Goal: Task Accomplishment & Management: Complete application form

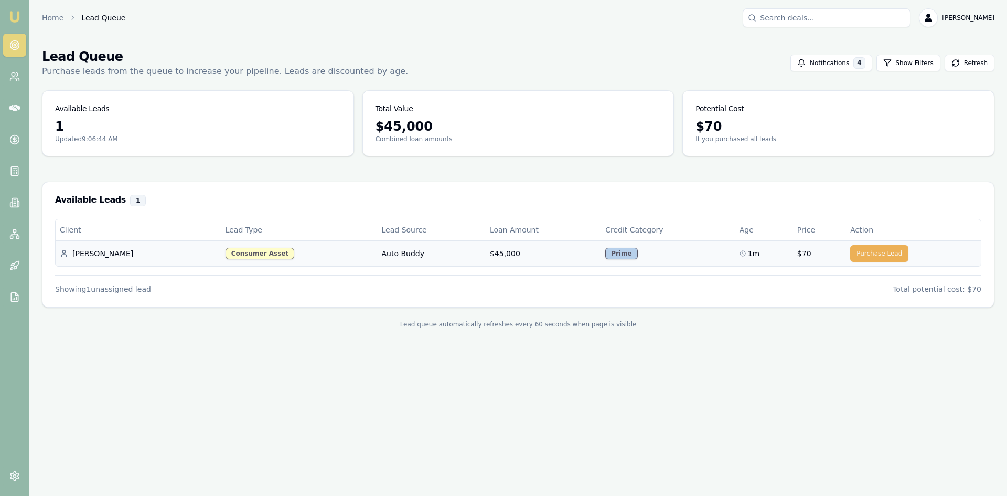
drag, startPoint x: 862, startPoint y: 254, endPoint x: 800, endPoint y: 253, distance: 61.9
click at [862, 254] on button "Purchase Lead" at bounding box center [880, 253] width 58 height 17
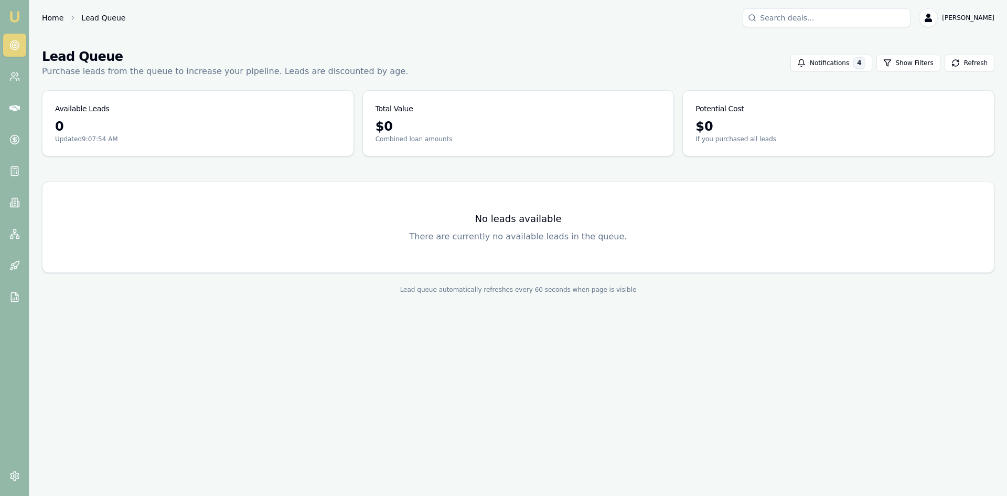
click at [49, 17] on link "Home" at bounding box center [53, 18] width 22 height 10
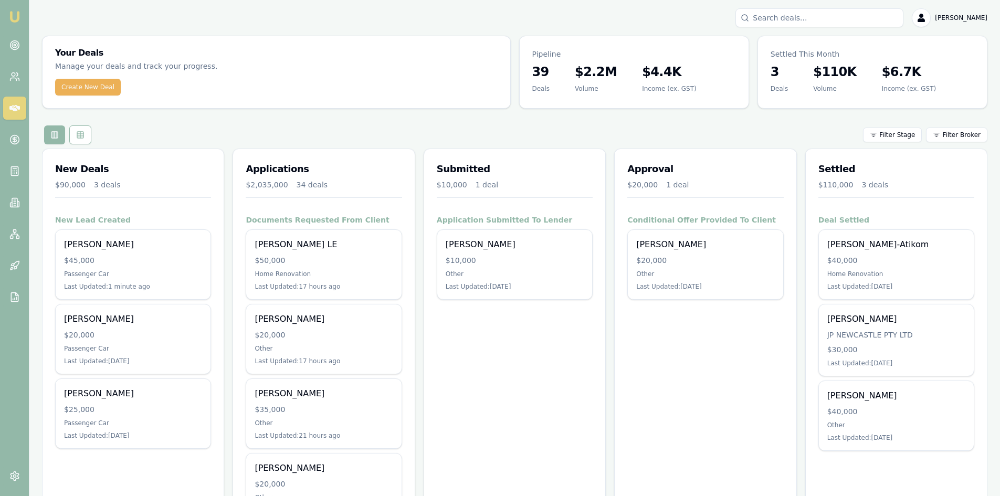
scroll to position [52, 0]
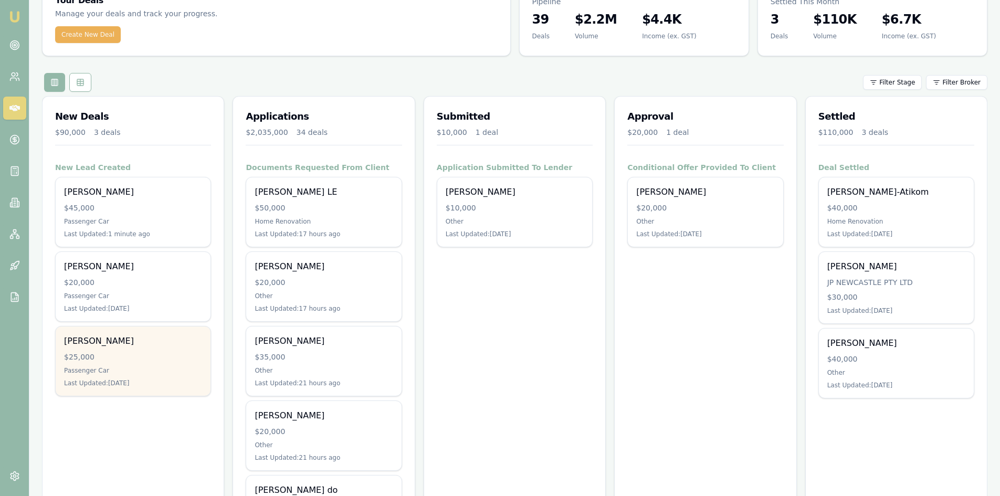
click at [133, 358] on div "$25,000" at bounding box center [133, 357] width 138 height 10
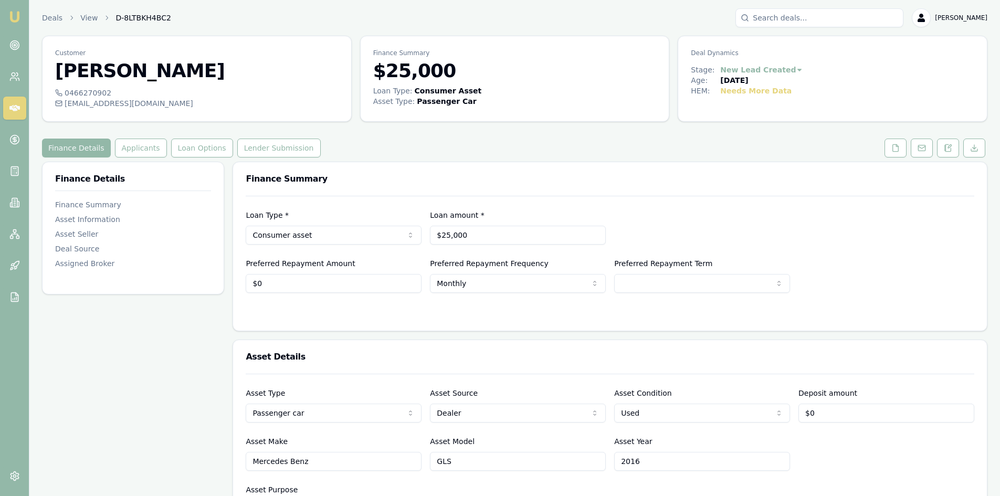
click at [10, 107] on icon at bounding box center [14, 108] width 10 height 6
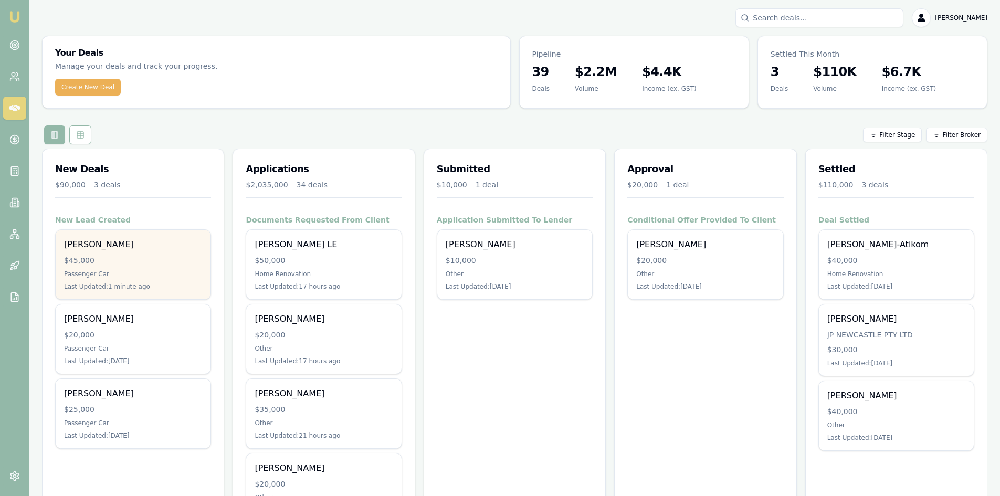
click at [156, 252] on div "Jereme Lewer $45,000 Passenger Car Last Updated: 1 minute ago" at bounding box center [133, 264] width 155 height 69
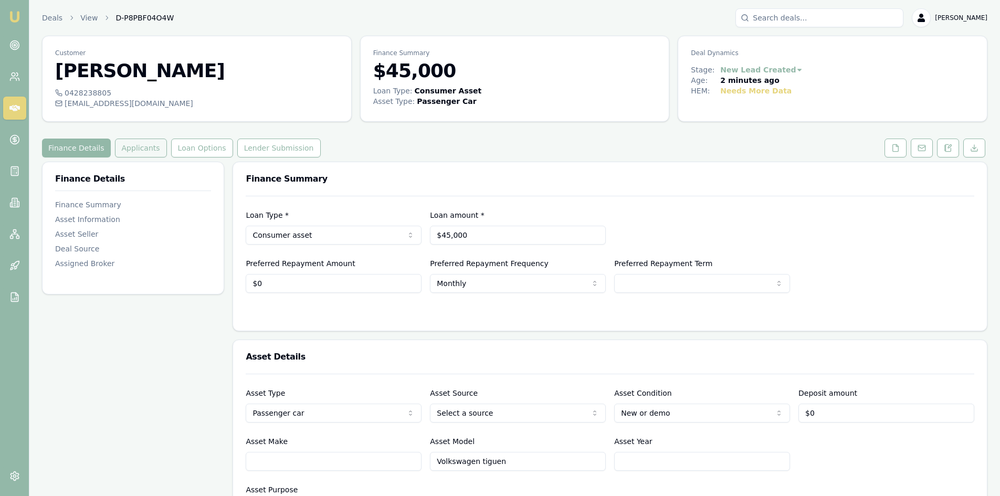
click at [136, 151] on button "Applicants" at bounding box center [141, 148] width 52 height 19
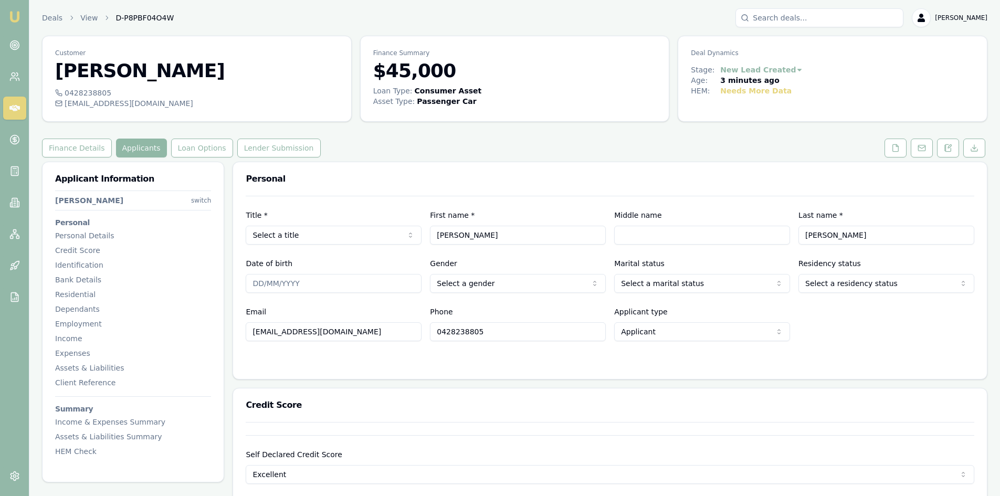
click at [127, 145] on button "Applicants" at bounding box center [141, 148] width 51 height 19
click at [893, 150] on icon at bounding box center [895, 148] width 8 height 8
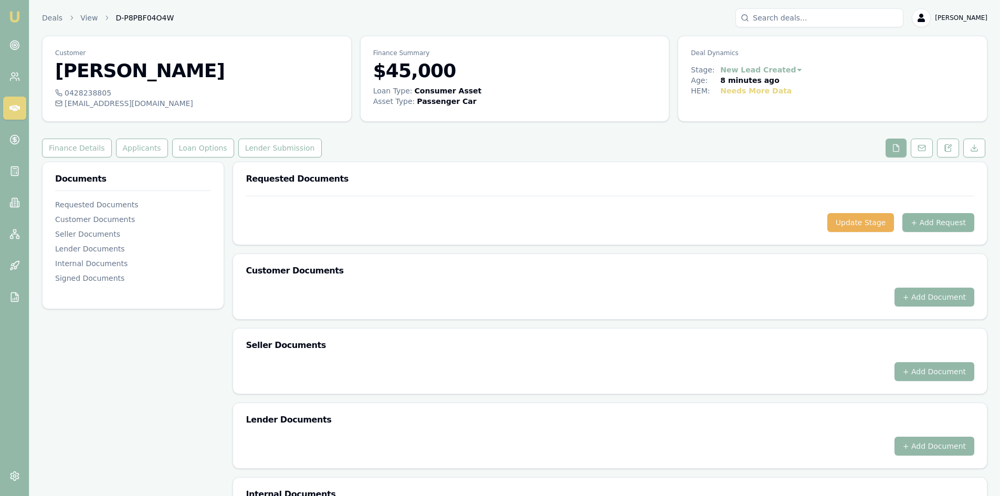
click at [926, 226] on button "+ Add Request" at bounding box center [938, 222] width 72 height 19
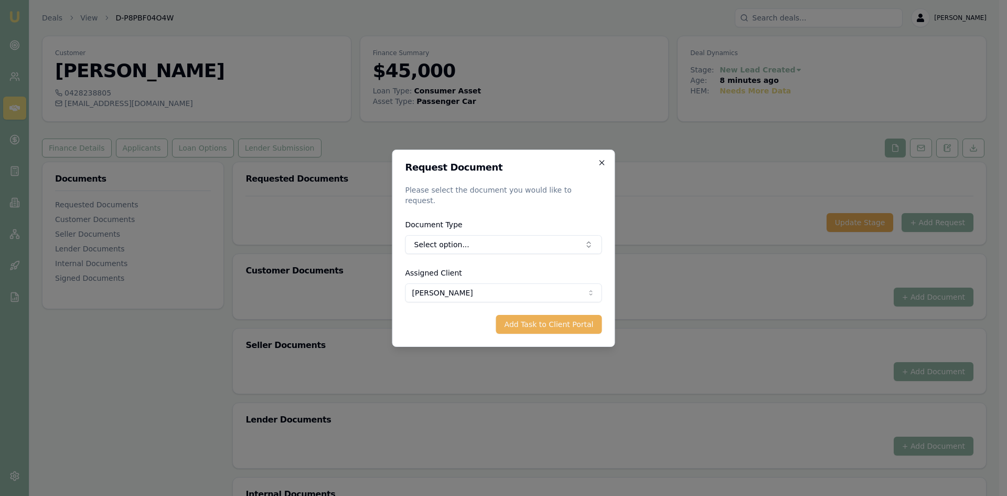
click at [599, 167] on icon "button" at bounding box center [602, 162] width 8 height 8
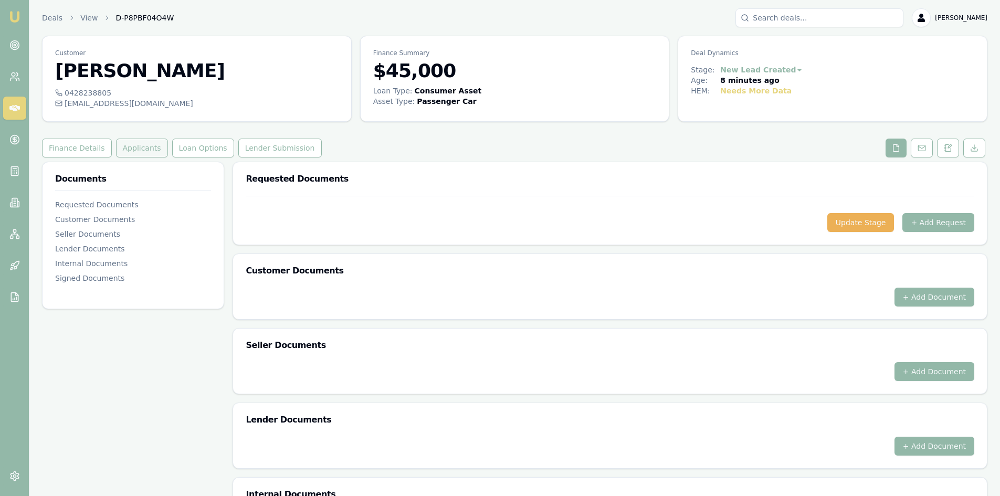
click at [141, 153] on button "Applicants" at bounding box center [142, 148] width 52 height 19
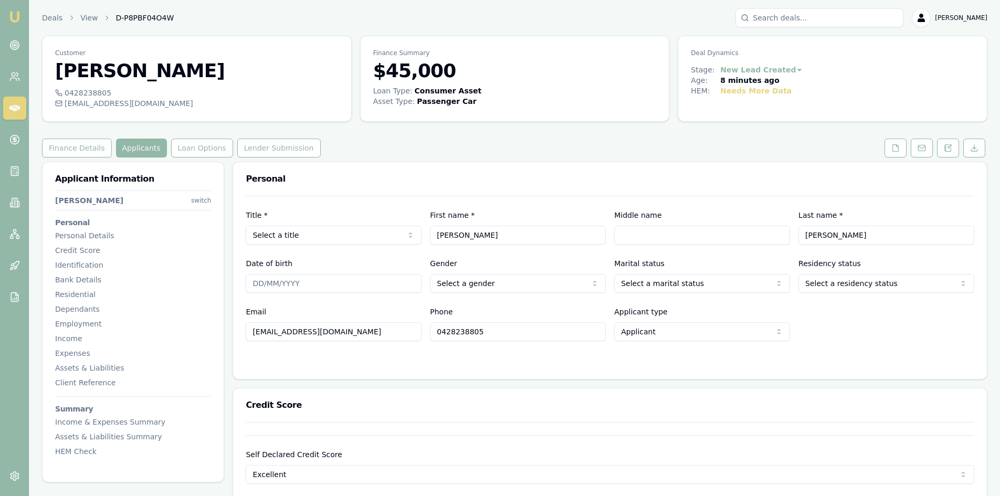
click at [350, 238] on html "Emu Broker Deals View D-P8PBF04O4W [PERSON_NAME] Toggle Menu Customer [PERSON_N…" at bounding box center [500, 248] width 1000 height 496
click at [896, 148] on icon at bounding box center [895, 148] width 8 height 8
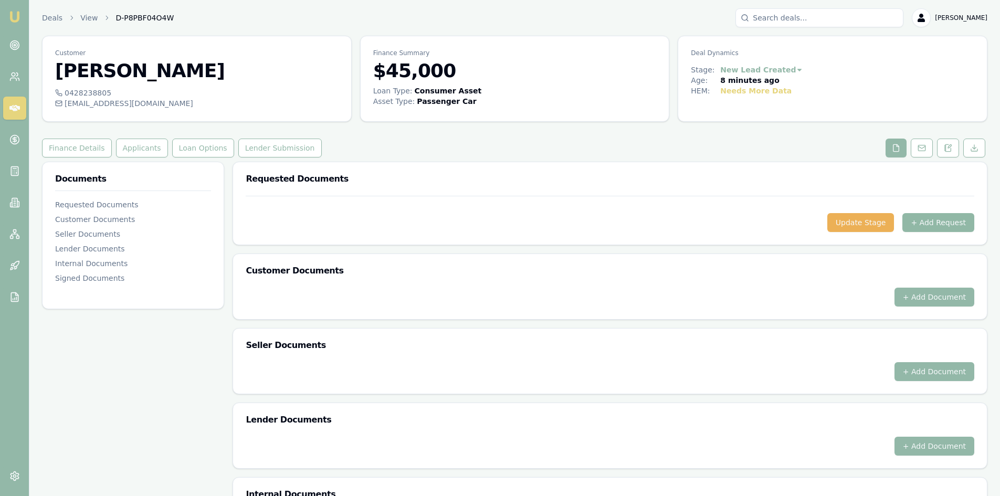
click at [938, 224] on button "+ Add Request" at bounding box center [938, 222] width 72 height 19
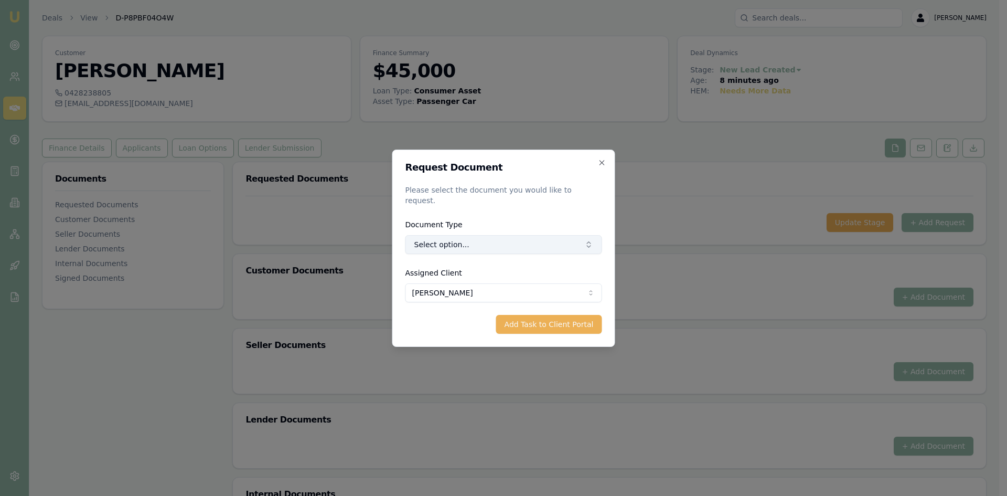
click at [550, 235] on button "Select option..." at bounding box center [504, 244] width 197 height 19
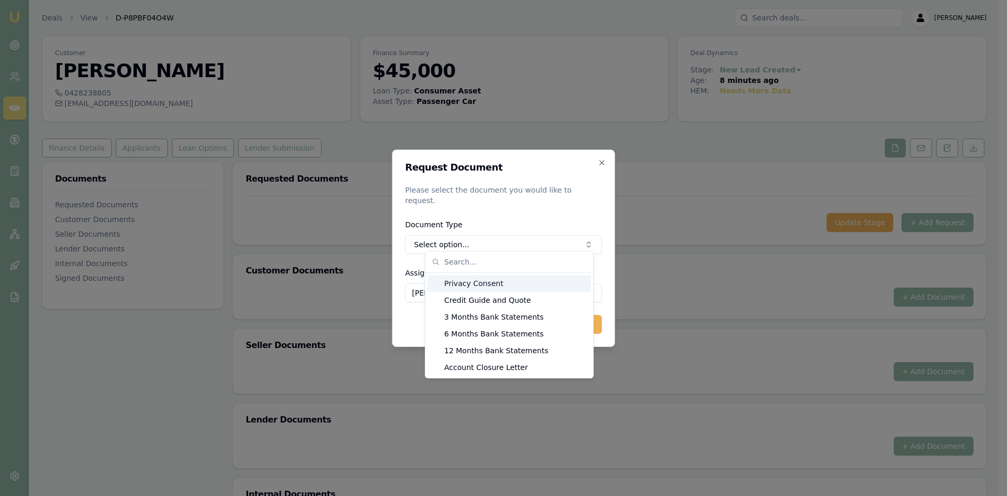
click at [474, 287] on div "Privacy Consent" at bounding box center [510, 283] width 164 height 17
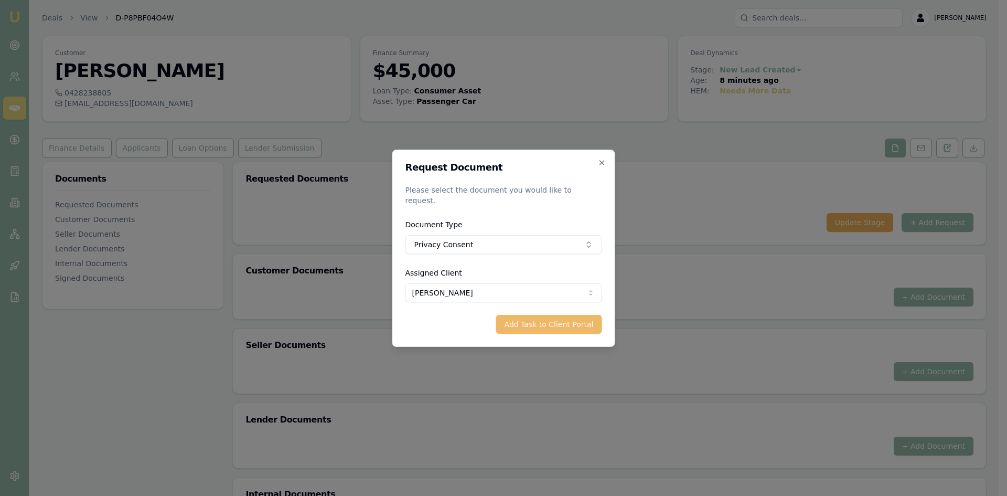
click at [542, 323] on button "Add Task to Client Portal" at bounding box center [549, 324] width 106 height 19
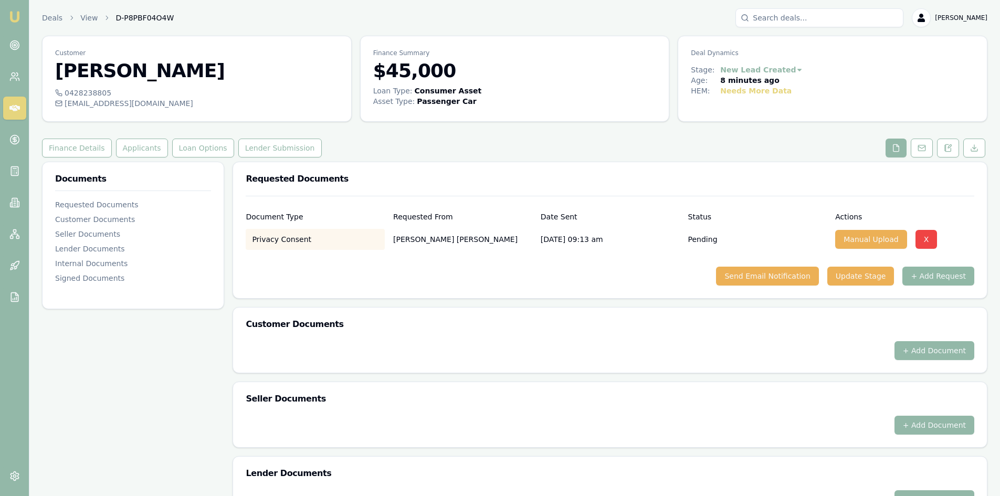
click at [946, 279] on button "+ Add Request" at bounding box center [938, 276] width 72 height 19
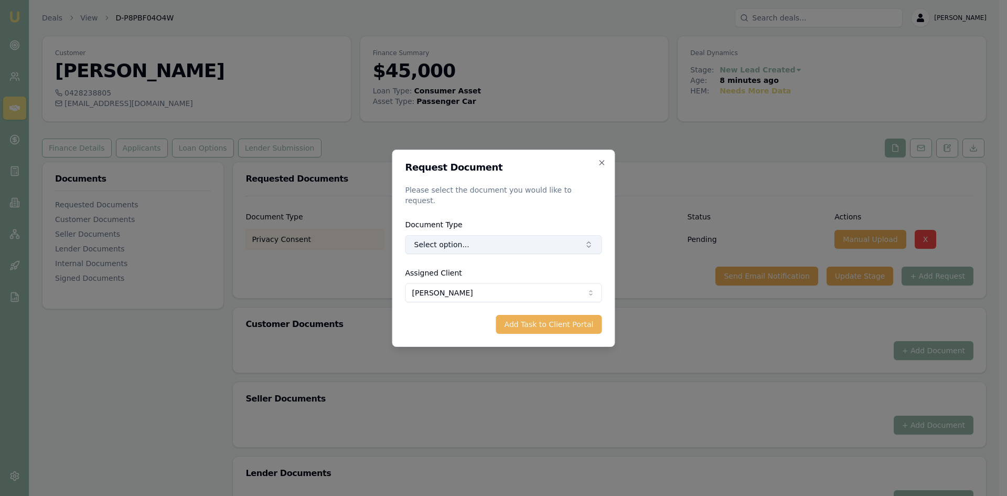
click at [458, 247] on button "Select option..." at bounding box center [504, 244] width 197 height 19
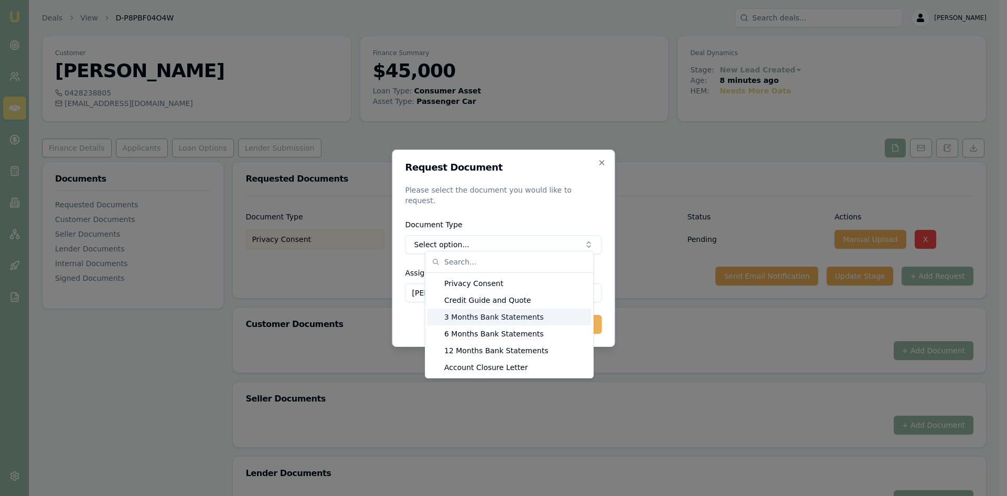
click at [463, 322] on div "3 Months Bank Statements" at bounding box center [510, 317] width 164 height 17
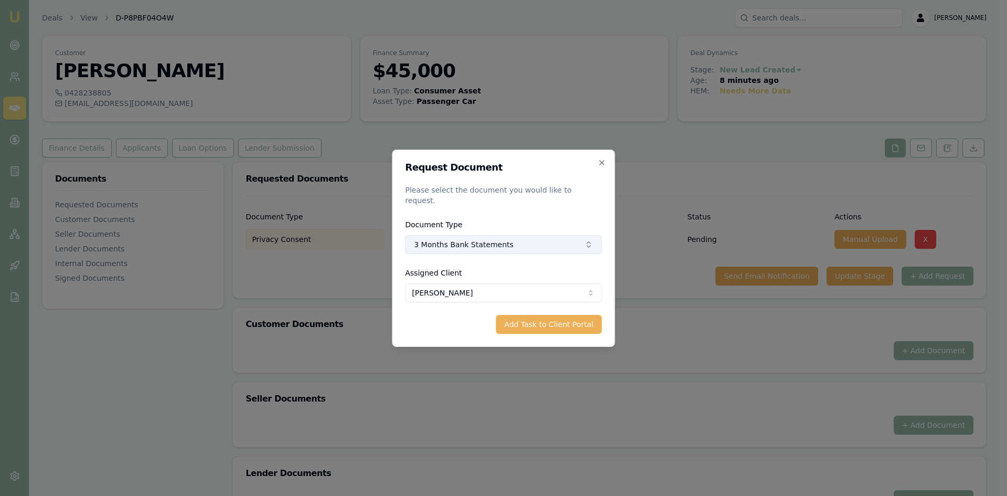
click at [475, 240] on button "3 Months Bank Statements" at bounding box center [504, 244] width 197 height 19
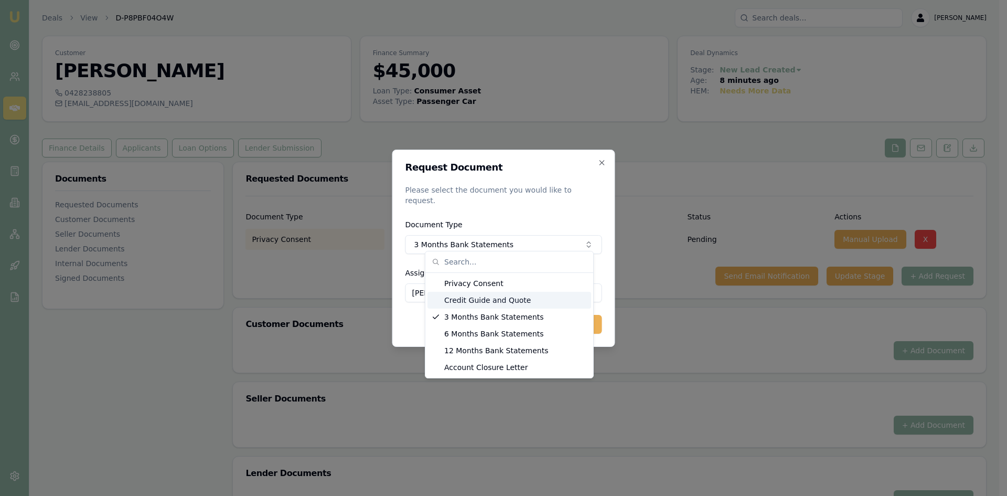
click at [477, 301] on div "Credit Guide and Quote" at bounding box center [510, 300] width 164 height 17
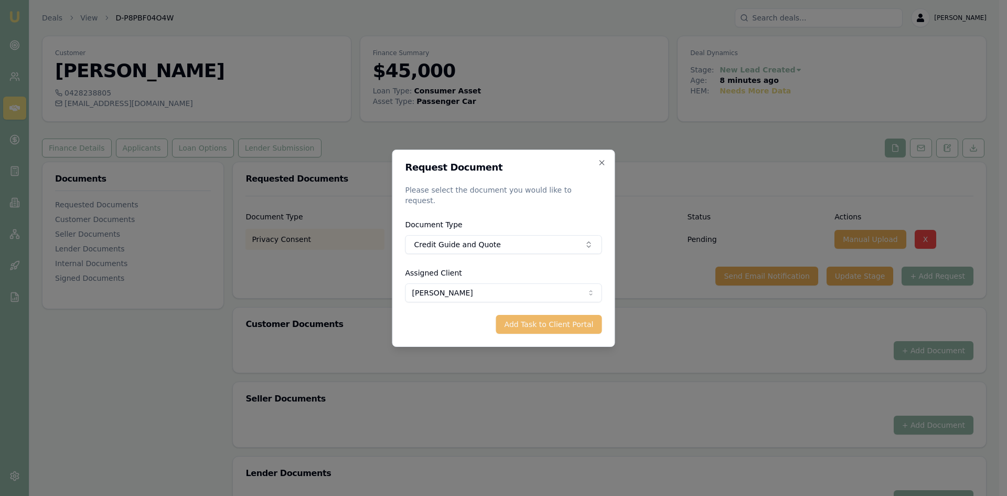
click at [544, 323] on button "Add Task to Client Portal" at bounding box center [549, 324] width 106 height 19
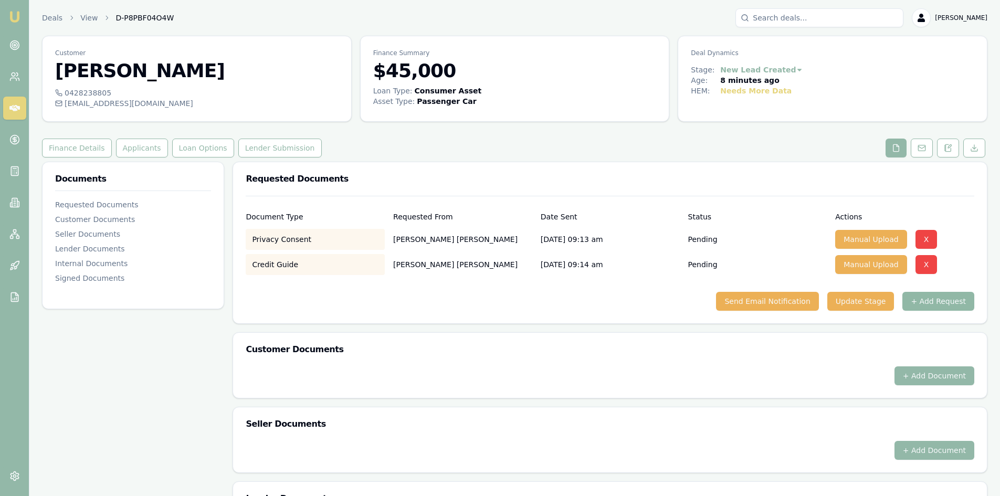
click at [945, 305] on button "+ Add Request" at bounding box center [938, 301] width 72 height 19
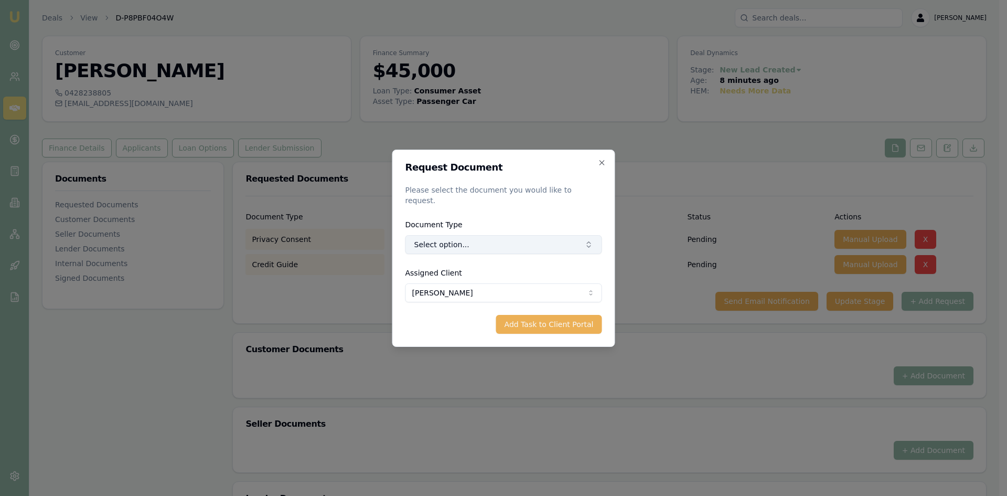
click at [467, 243] on button "Select option..." at bounding box center [504, 244] width 197 height 19
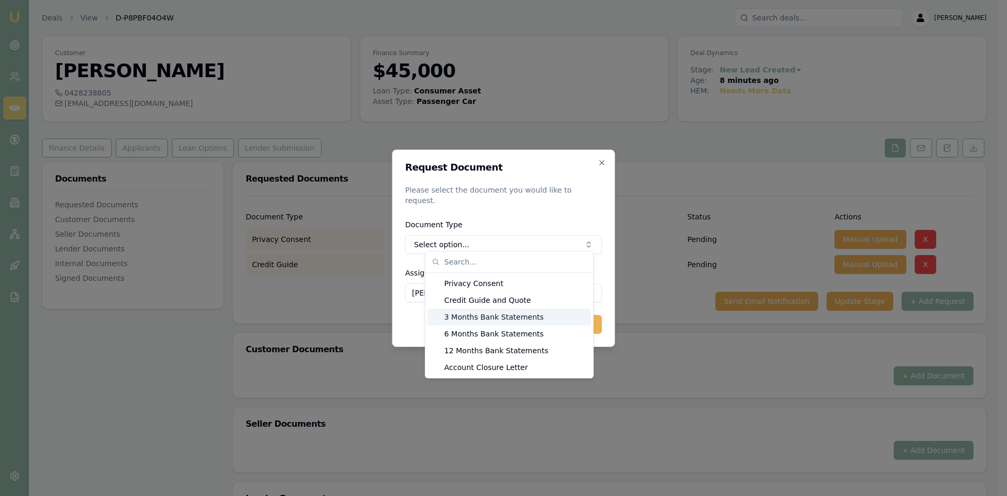
click at [471, 318] on div "3 Months Bank Statements" at bounding box center [510, 317] width 164 height 17
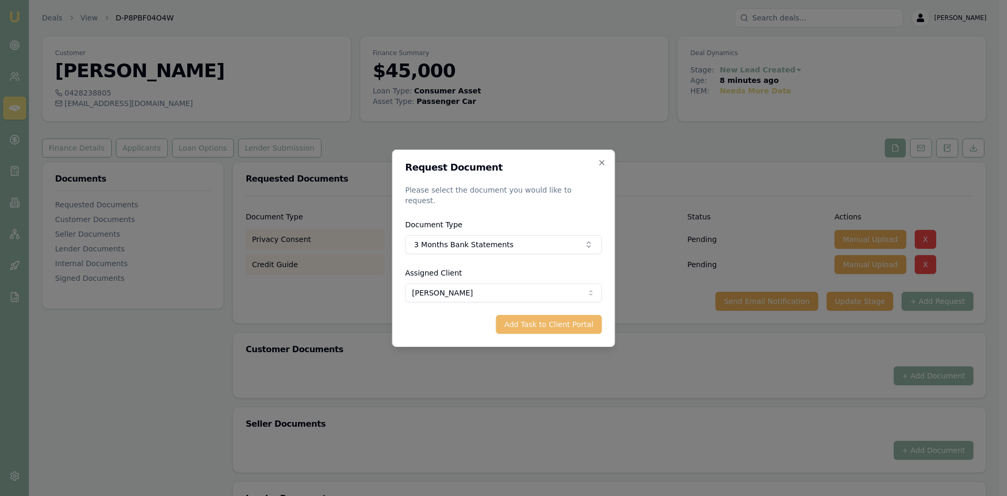
click at [584, 324] on button "Add Task to Client Portal" at bounding box center [549, 324] width 106 height 19
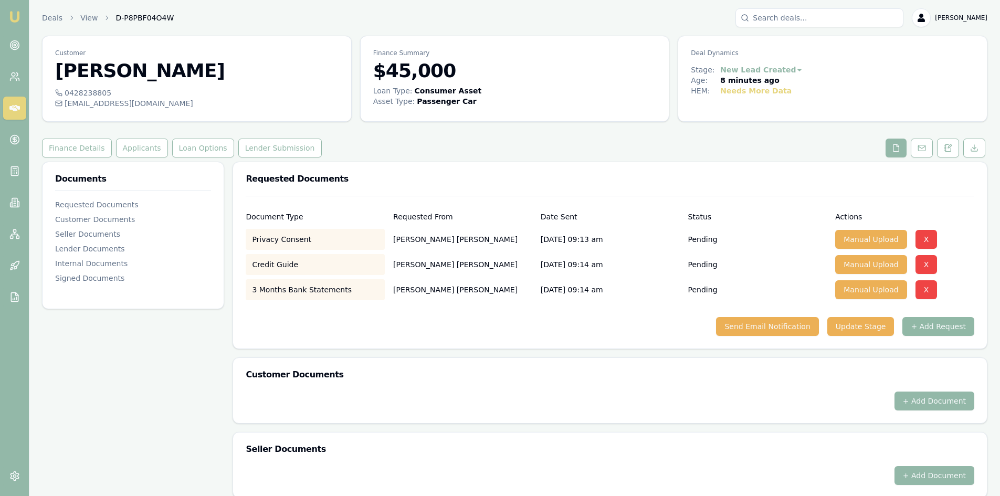
click at [939, 328] on button "+ Add Request" at bounding box center [938, 326] width 72 height 19
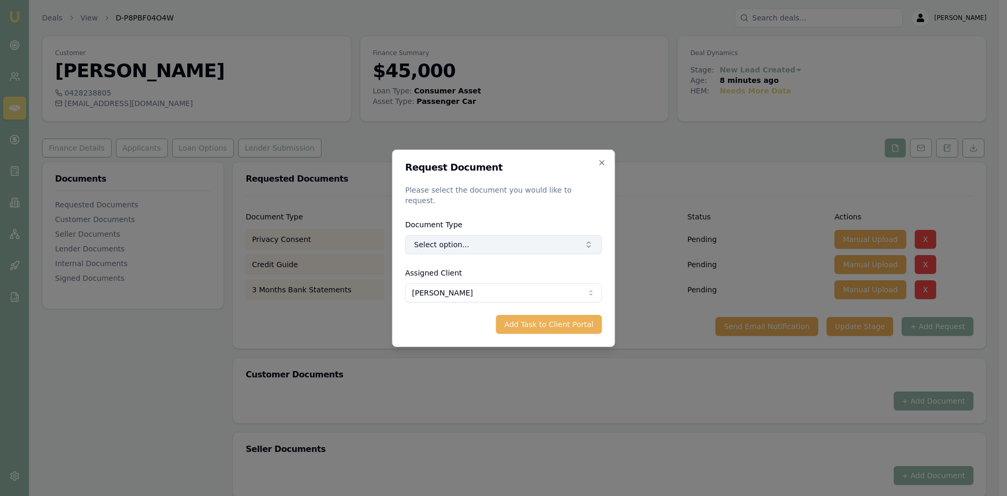
click at [463, 243] on button "Select option..." at bounding box center [504, 244] width 197 height 19
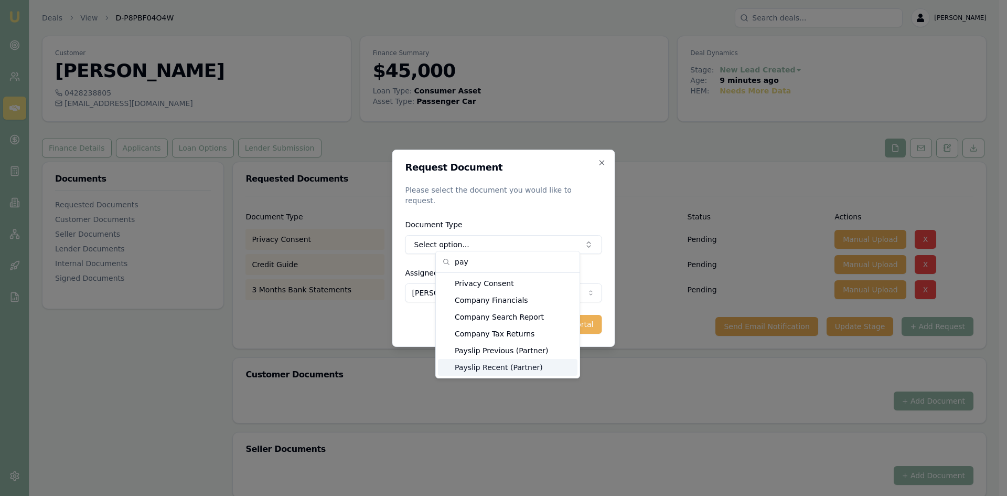
scroll to position [48, 0]
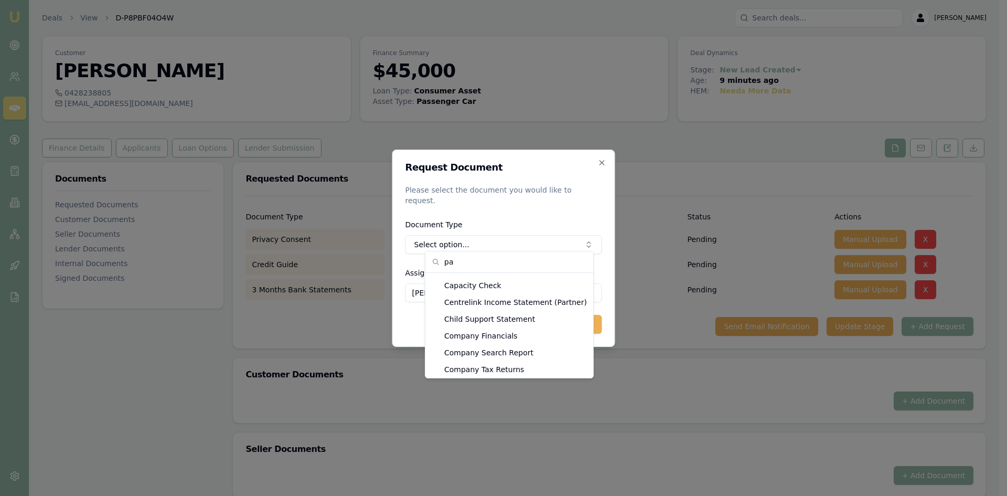
type input "p"
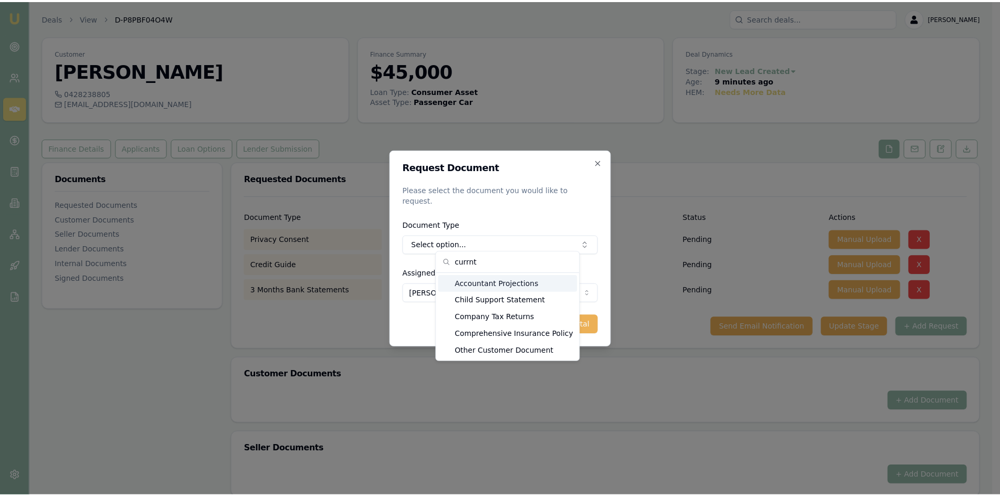
scroll to position [0, 0]
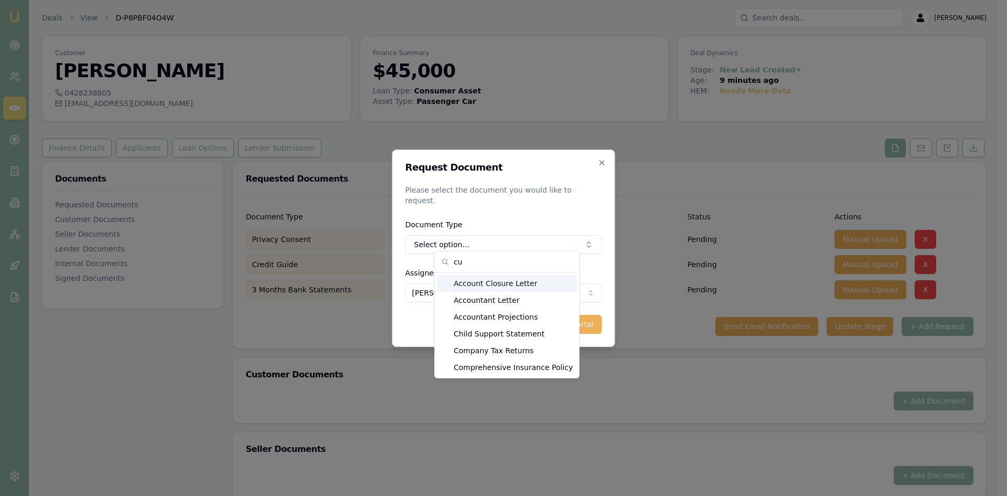
type input "c"
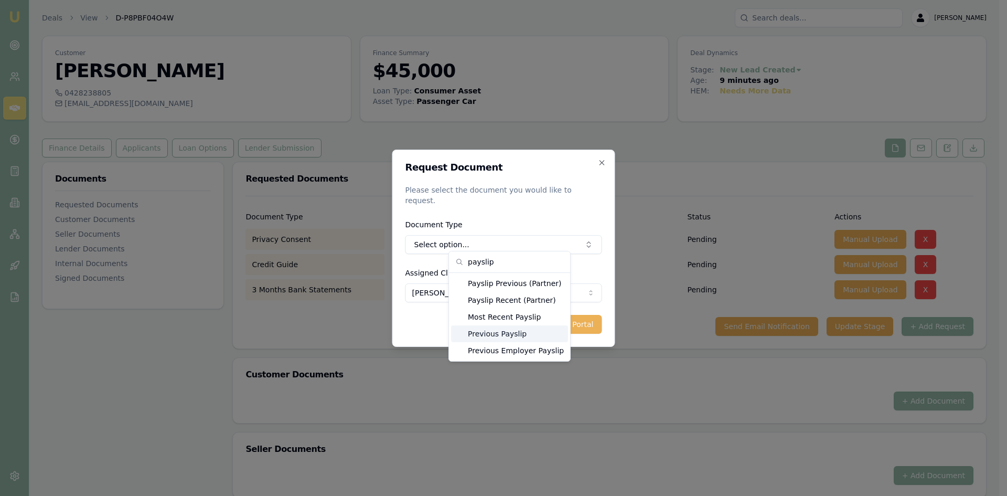
type input "payslip"
drag, startPoint x: 502, startPoint y: 335, endPoint x: 504, endPoint y: 321, distance: 14.8
click at [504, 321] on div "Payslip Previous (Partner) Payslip Recent (Partner) Most Recent Payslip Previou…" at bounding box center [509, 317] width 117 height 84
click at [504, 320] on div "Most Recent Payslip" at bounding box center [509, 317] width 117 height 17
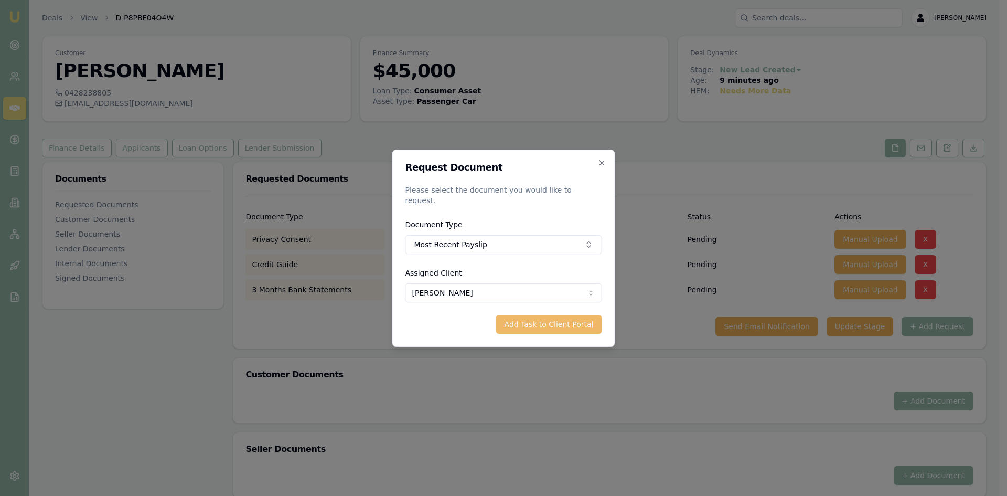
click at [535, 318] on button "Add Task to Client Portal" at bounding box center [549, 324] width 106 height 19
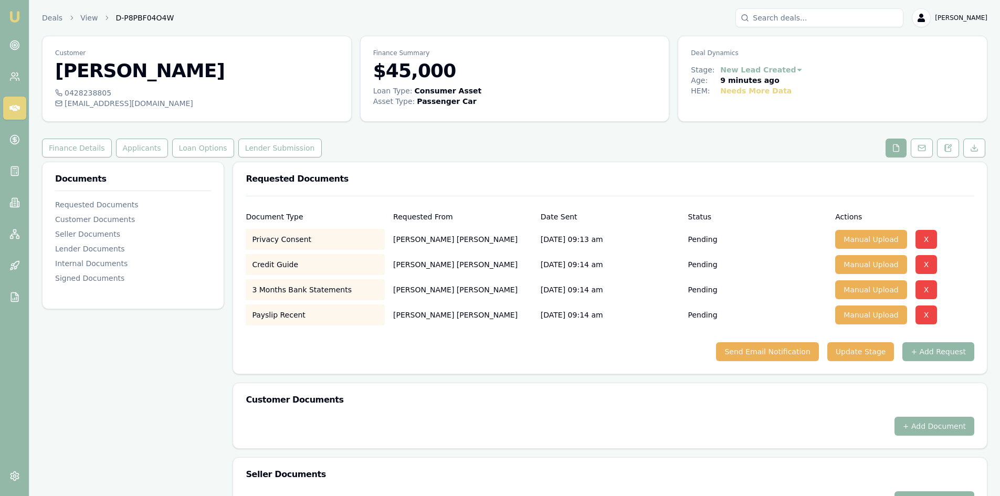
click at [933, 355] on button "+ Add Request" at bounding box center [938, 351] width 72 height 19
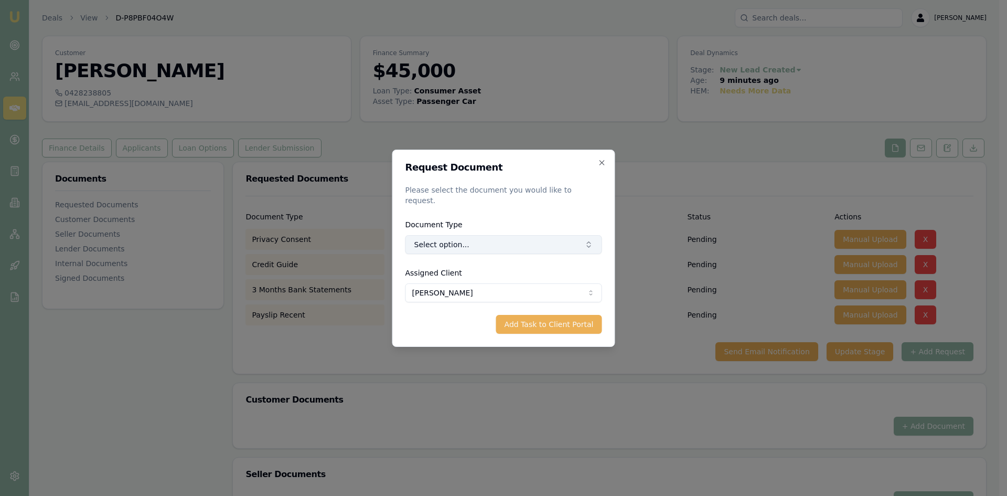
click at [487, 241] on button "Select option..." at bounding box center [504, 244] width 197 height 19
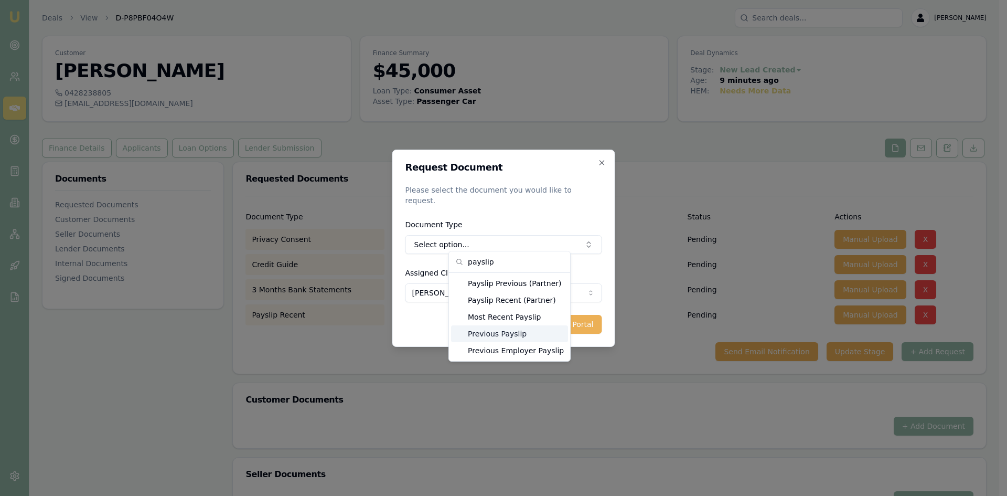
type input "payslip"
click at [511, 337] on div "Previous Payslip" at bounding box center [509, 333] width 117 height 17
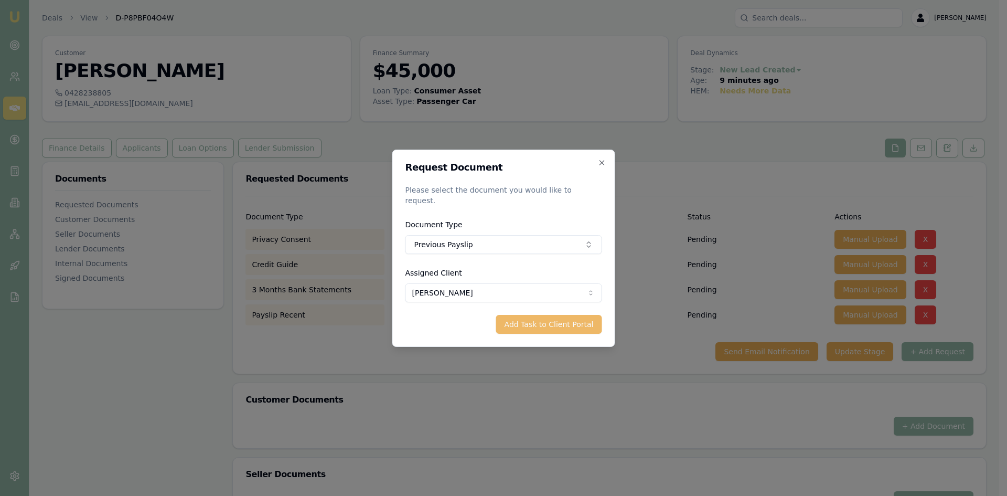
click at [552, 324] on button "Add Task to Client Portal" at bounding box center [549, 324] width 106 height 19
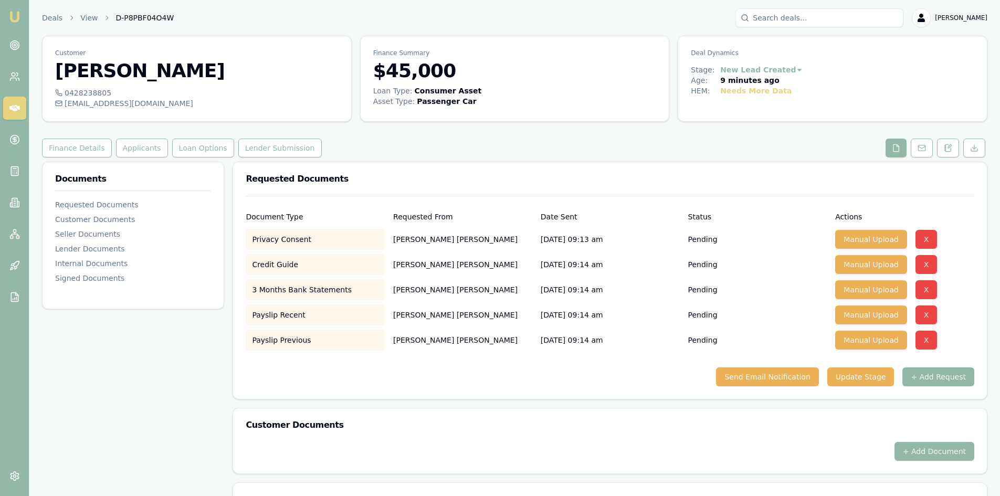
click at [942, 378] on button "+ Add Request" at bounding box center [938, 376] width 72 height 19
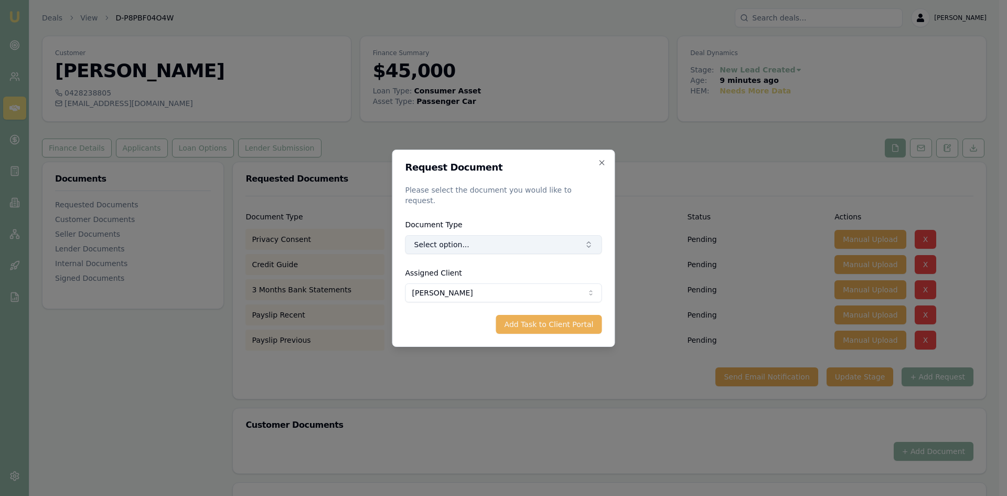
click at [481, 242] on button "Select option..." at bounding box center [504, 244] width 197 height 19
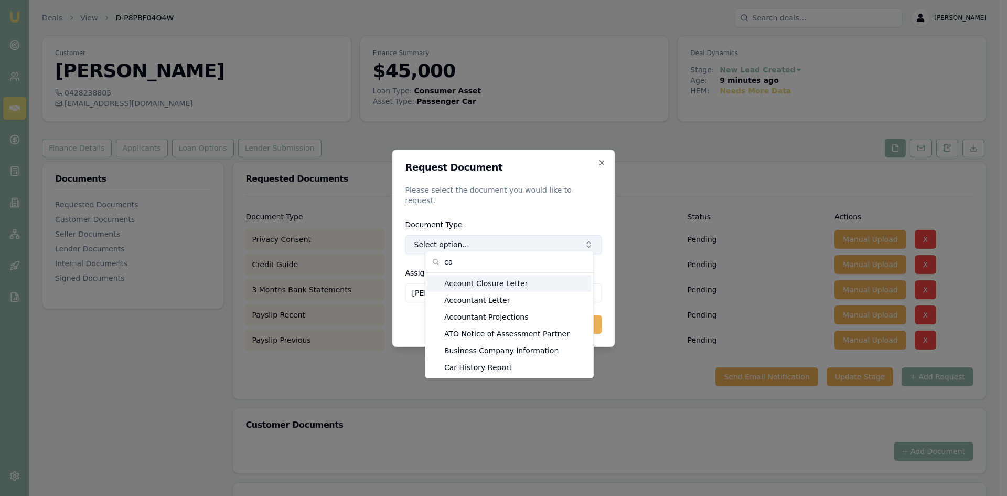
type input "c"
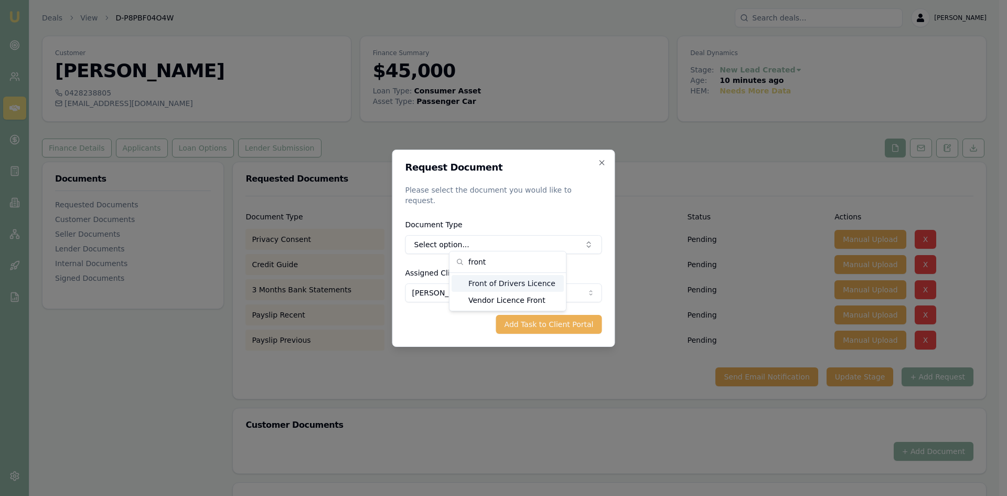
type input "front"
click at [491, 287] on div "Front of Drivers Licence" at bounding box center [508, 283] width 112 height 17
click at [532, 323] on button "Add Task to Client Portal" at bounding box center [549, 324] width 106 height 19
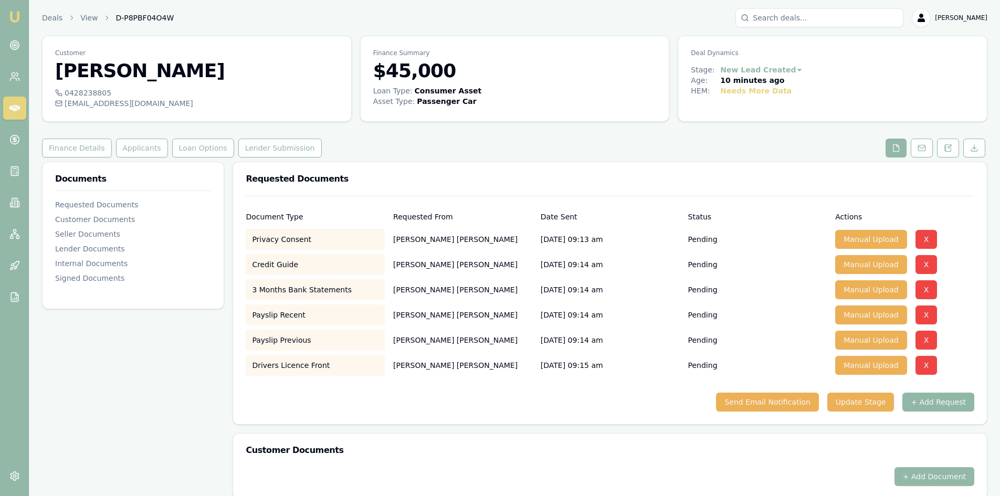
click at [940, 408] on button "+ Add Request" at bounding box center [938, 401] width 72 height 19
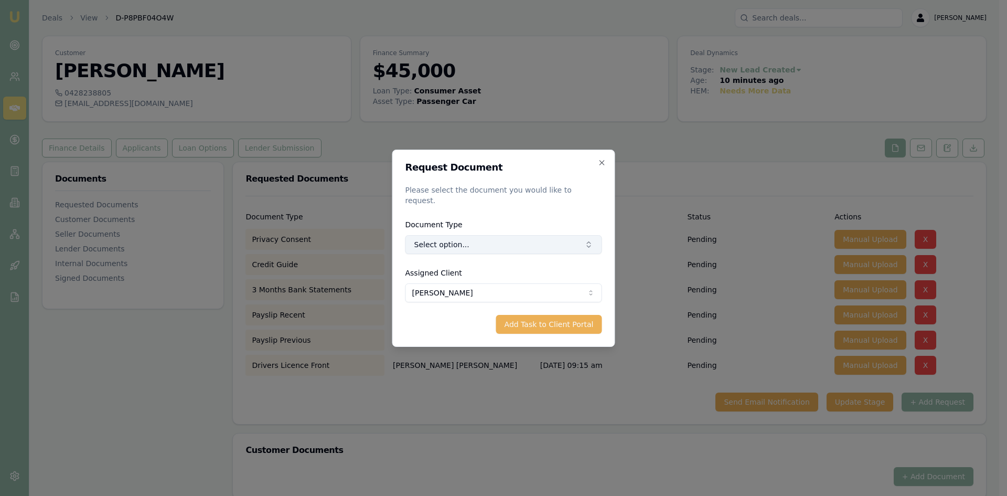
click at [486, 243] on button "Select option..." at bounding box center [504, 244] width 197 height 19
type input "back"
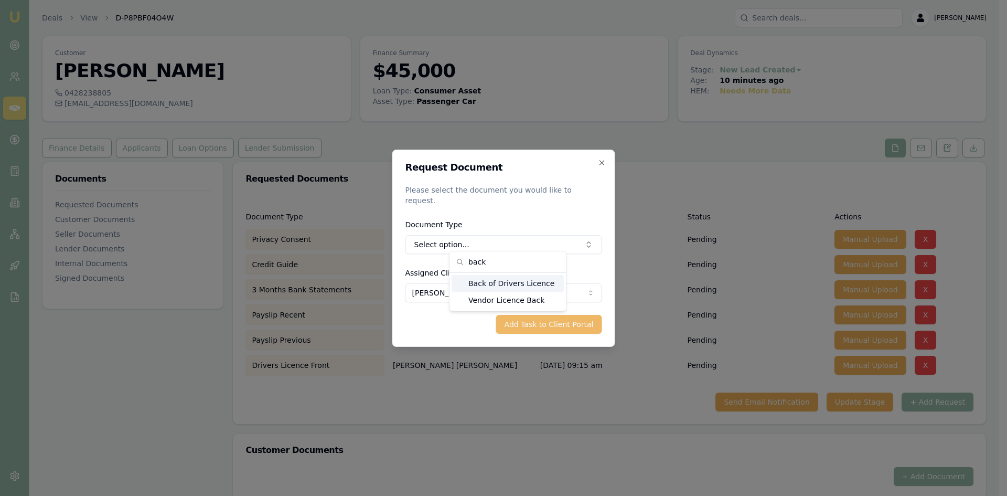
drag, startPoint x: 504, startPoint y: 283, endPoint x: 534, endPoint y: 311, distance: 41.2
click at [504, 283] on div "Back of Drivers Licence" at bounding box center [508, 283] width 112 height 17
click at [539, 315] on button "Add Task to Client Portal" at bounding box center [549, 324] width 106 height 19
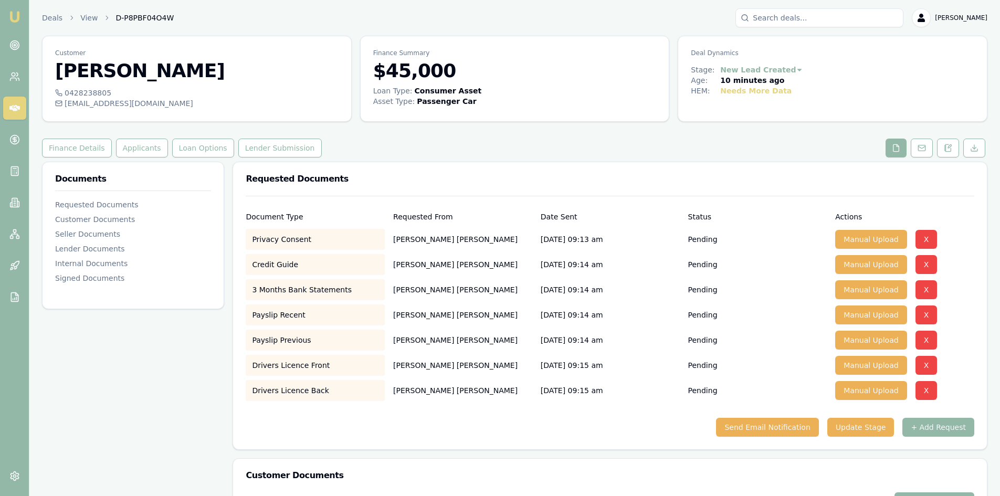
click at [556, 431] on div "Send Email Notification Update Stage + Add Request" at bounding box center [610, 427] width 728 height 19
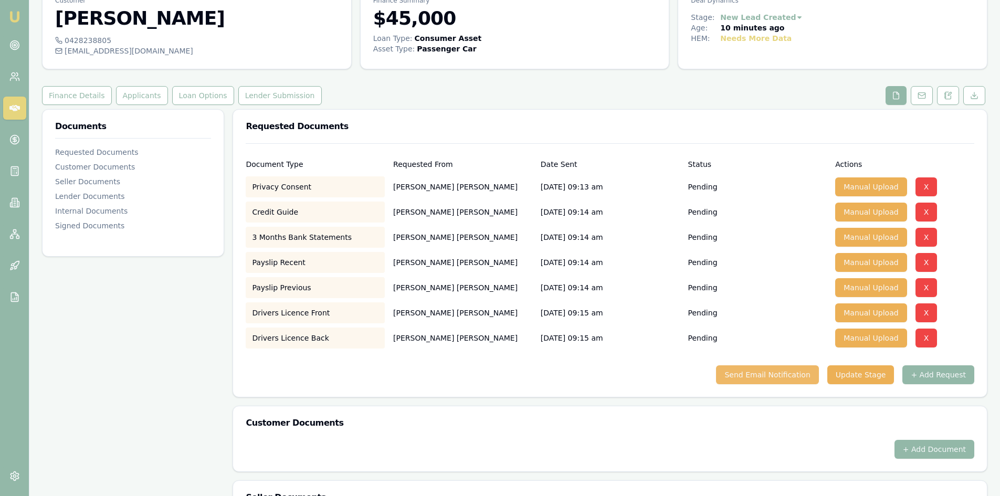
click at [760, 376] on button "Send Email Notification" at bounding box center [767, 374] width 102 height 19
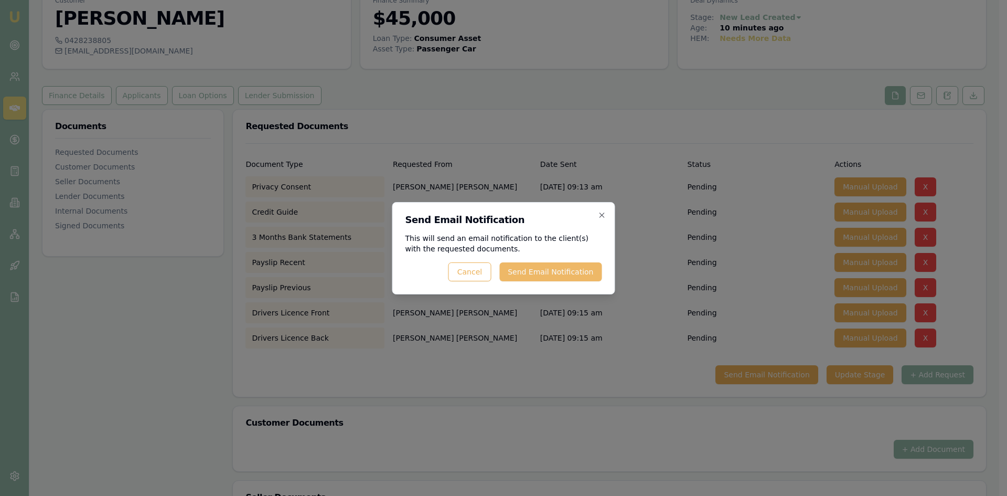
click at [522, 272] on button "Send Email Notification" at bounding box center [550, 271] width 102 height 19
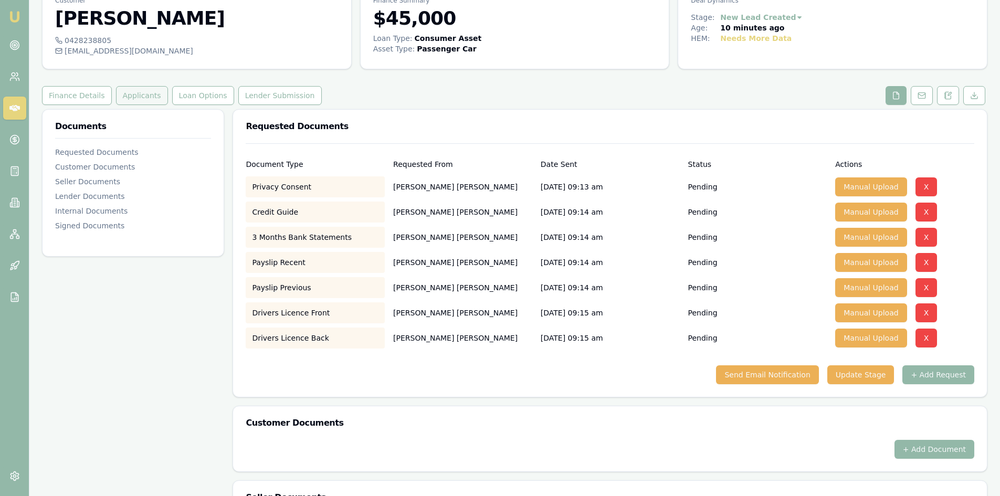
click at [132, 94] on button "Applicants" at bounding box center [142, 95] width 52 height 19
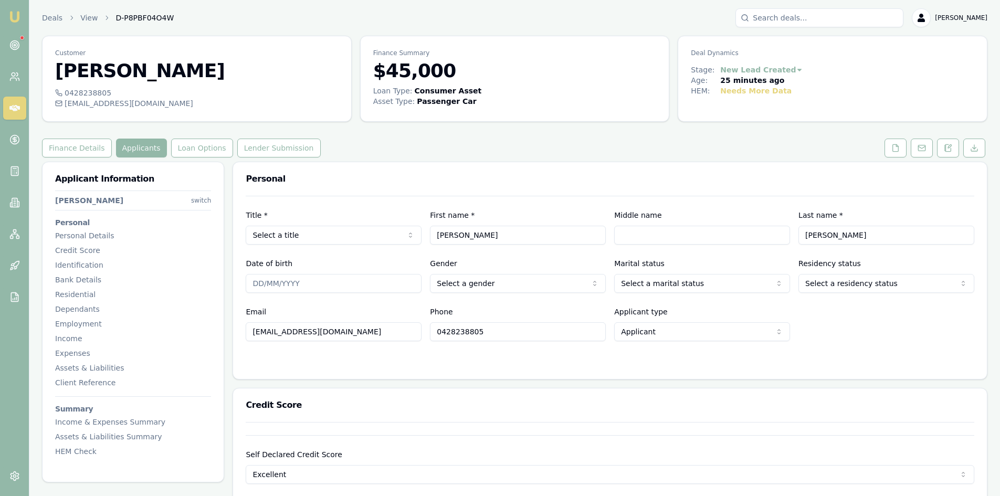
click at [15, 114] on link at bounding box center [14, 108] width 23 height 23
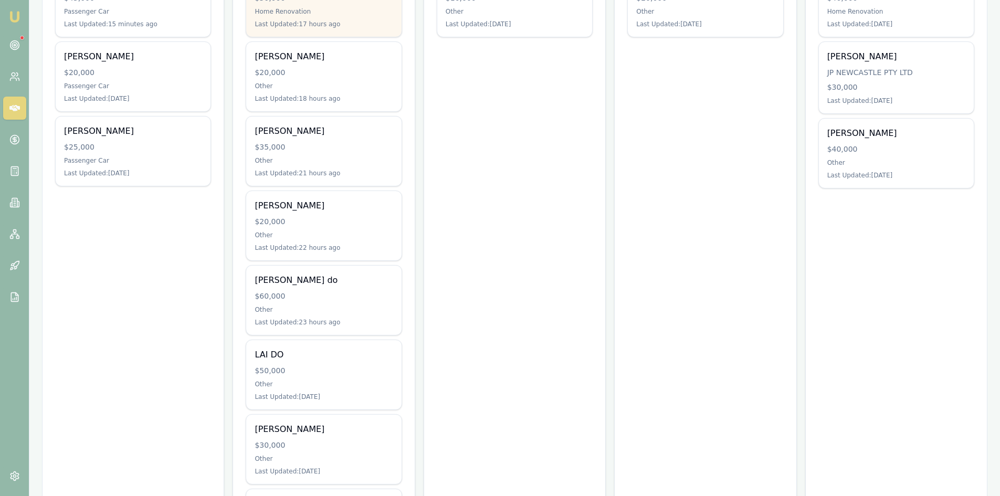
scroll to position [315, 0]
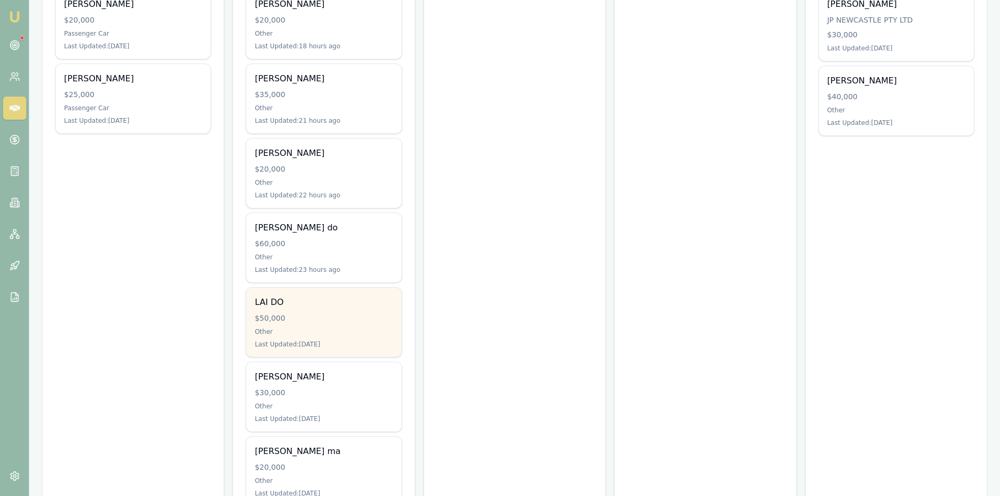
click at [322, 310] on div "LAI DO $50,000 Other Last Updated: [DATE]" at bounding box center [323, 322] width 155 height 69
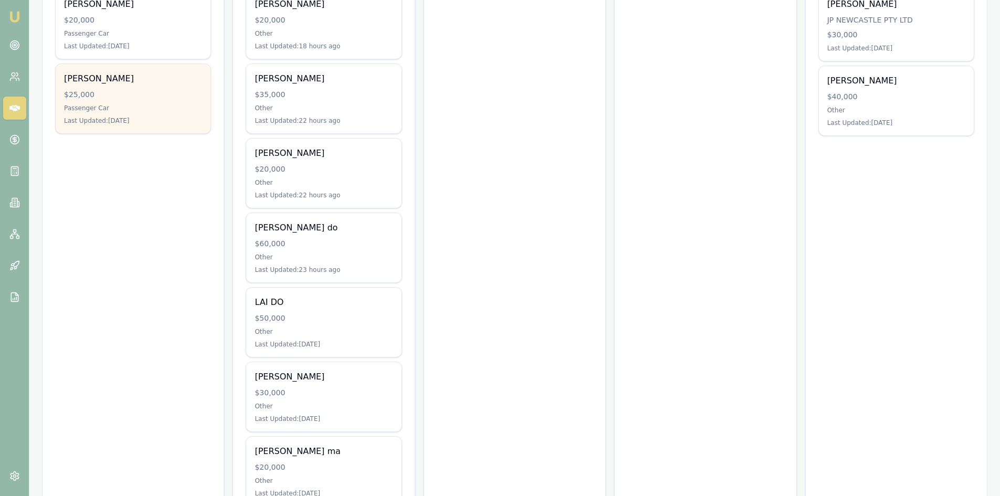
scroll to position [157, 0]
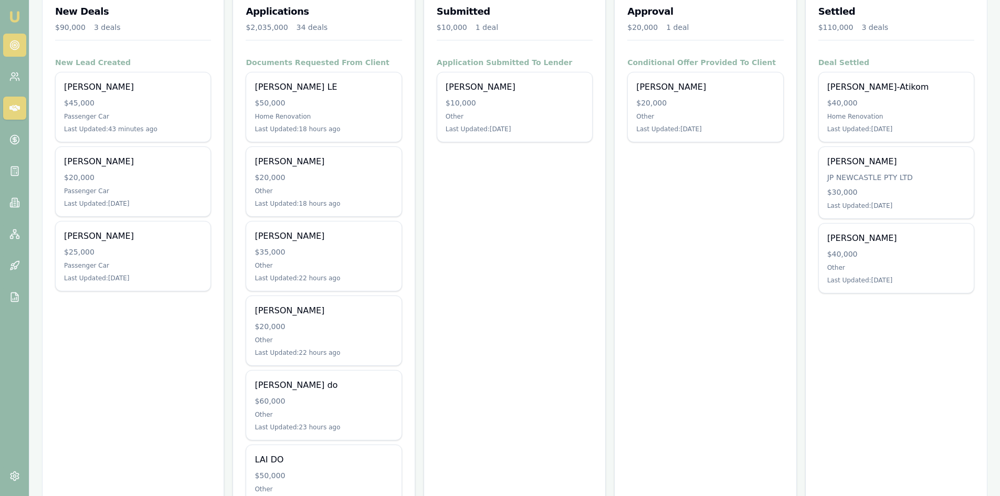
click at [18, 47] on circle at bounding box center [14, 45] width 9 height 9
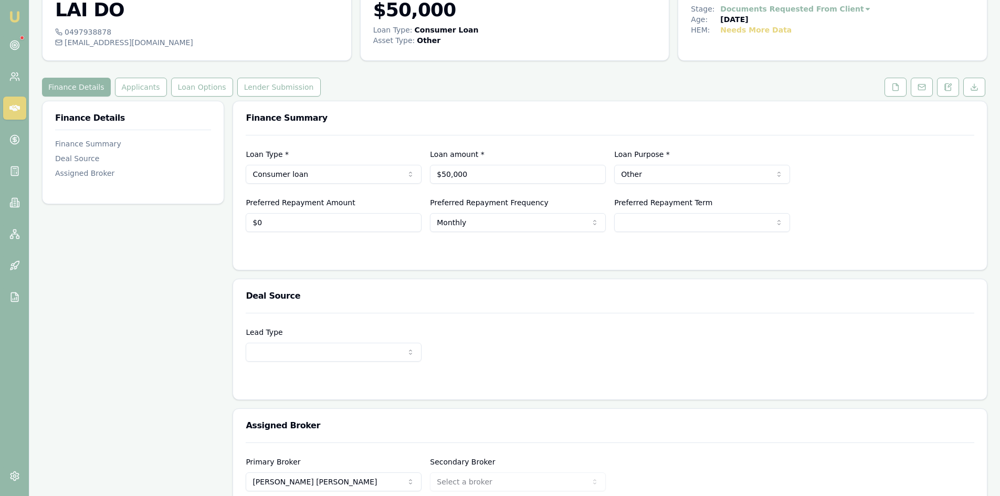
scroll to position [8, 0]
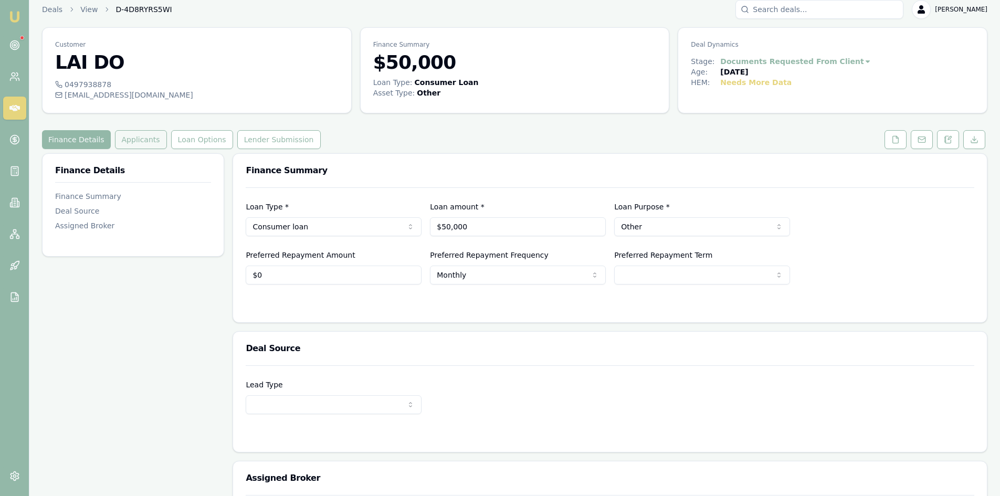
click at [142, 146] on button "Applicants" at bounding box center [141, 139] width 52 height 19
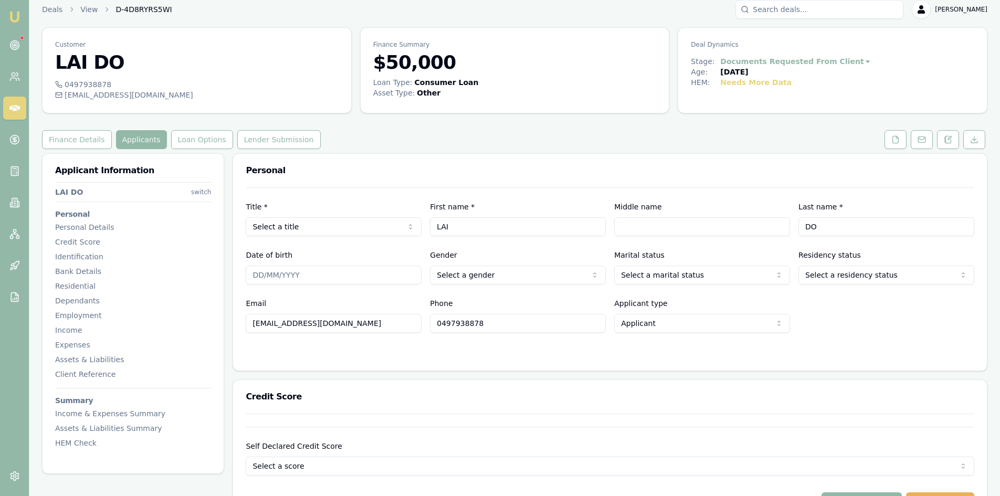
click at [484, 326] on input "0497938878" at bounding box center [518, 323] width 176 height 19
